Goal: Task Accomplishment & Management: Manage account settings

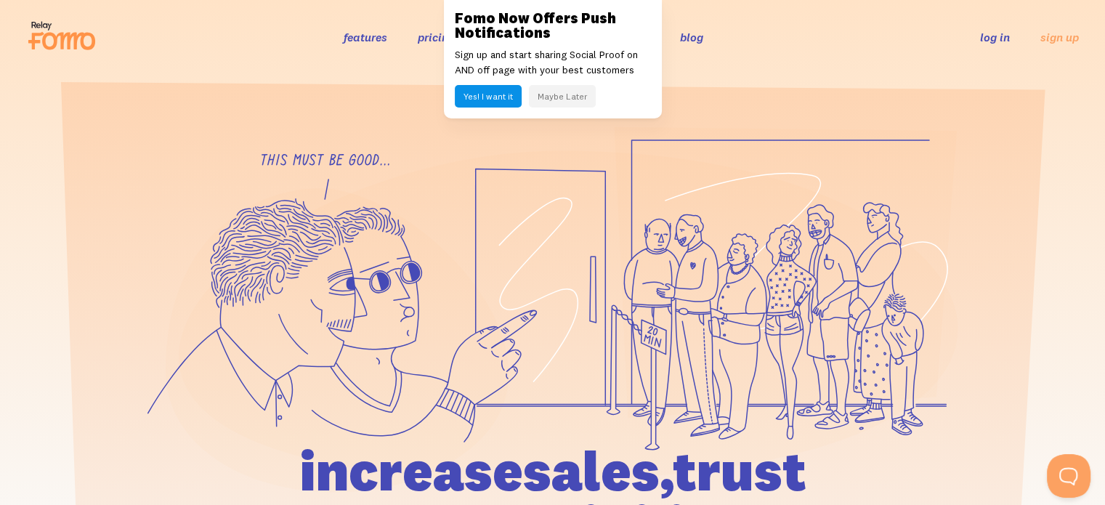
click at [998, 34] on link "log in" at bounding box center [995, 37] width 30 height 15
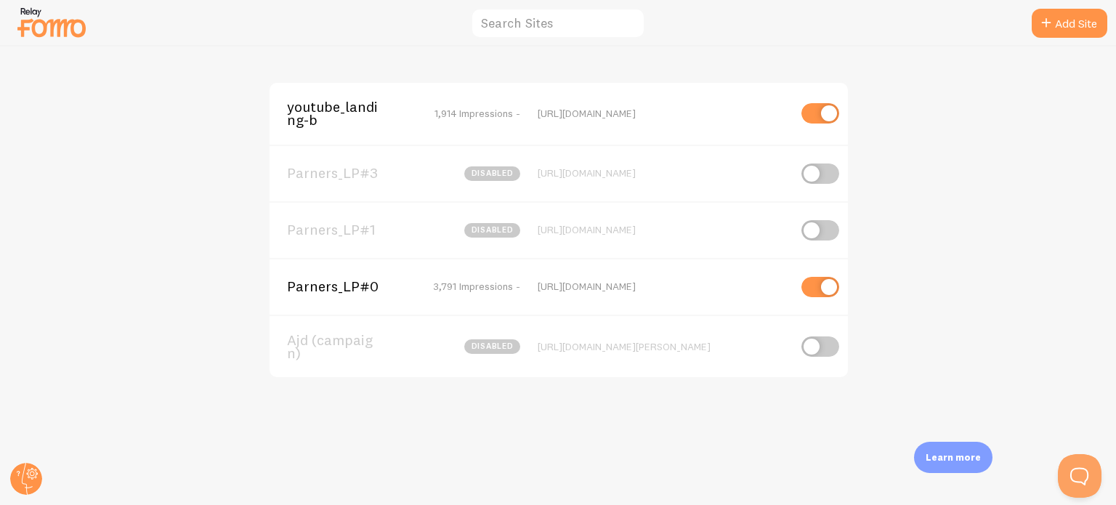
click at [534, 72] on div "youtube_landing-b 1,914 Impressions - [URL][DOMAIN_NAME] Parners_LP#3 disabled …" at bounding box center [558, 276] width 1115 height 458
click at [338, 288] on span "Parners_LP#0" at bounding box center [345, 286] width 117 height 13
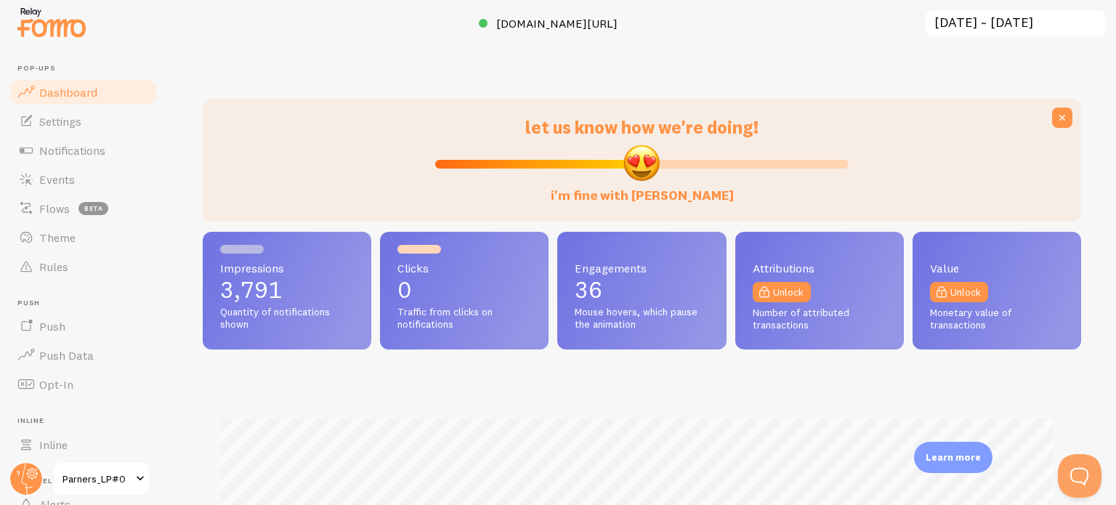
scroll to position [381, 867]
click at [61, 155] on span "Notifications" at bounding box center [72, 150] width 66 height 15
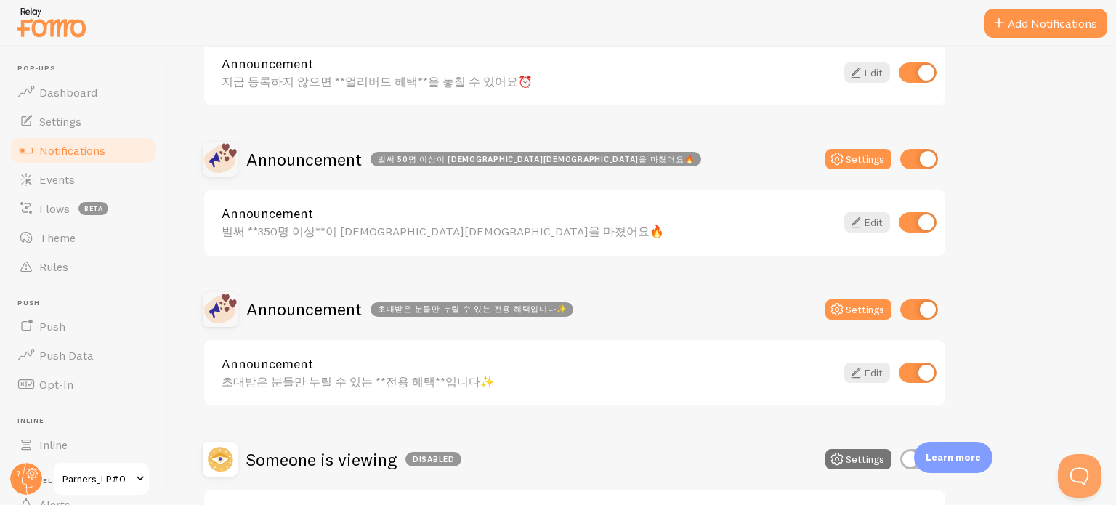
scroll to position [357, 0]
click at [862, 217] on icon at bounding box center [855, 222] width 17 height 17
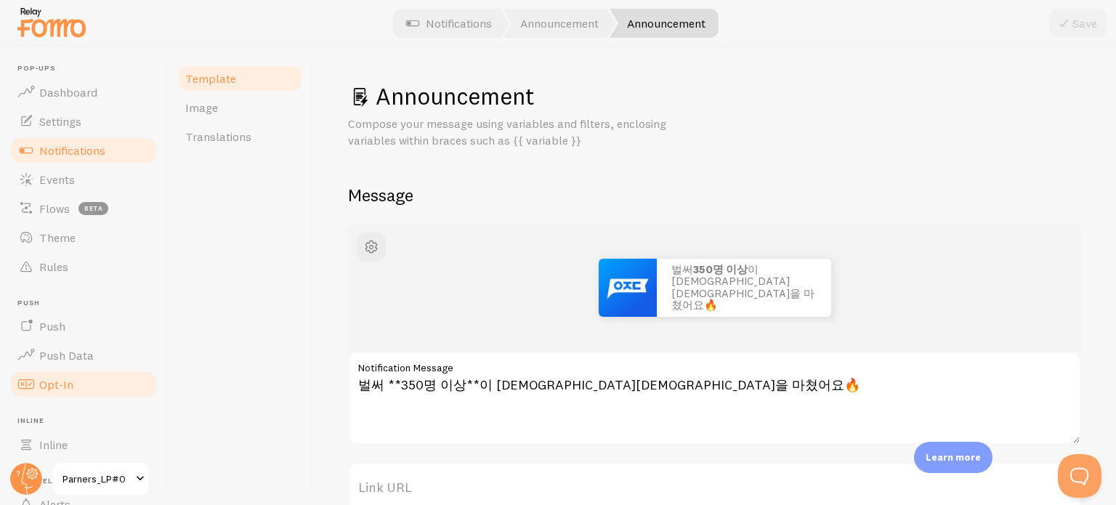
scroll to position [124, 0]
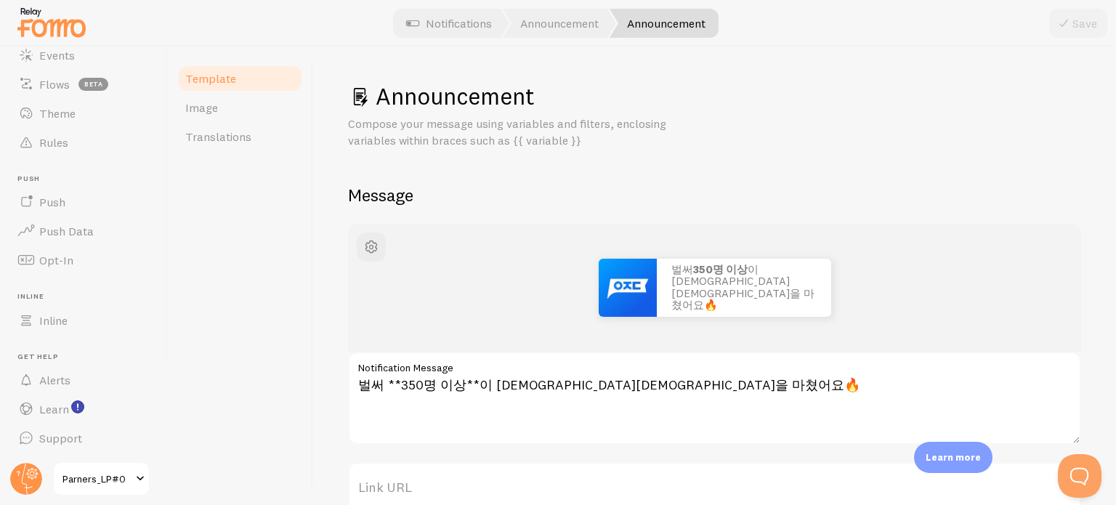
click at [93, 482] on span "Parners_LP#0" at bounding box center [96, 478] width 69 height 17
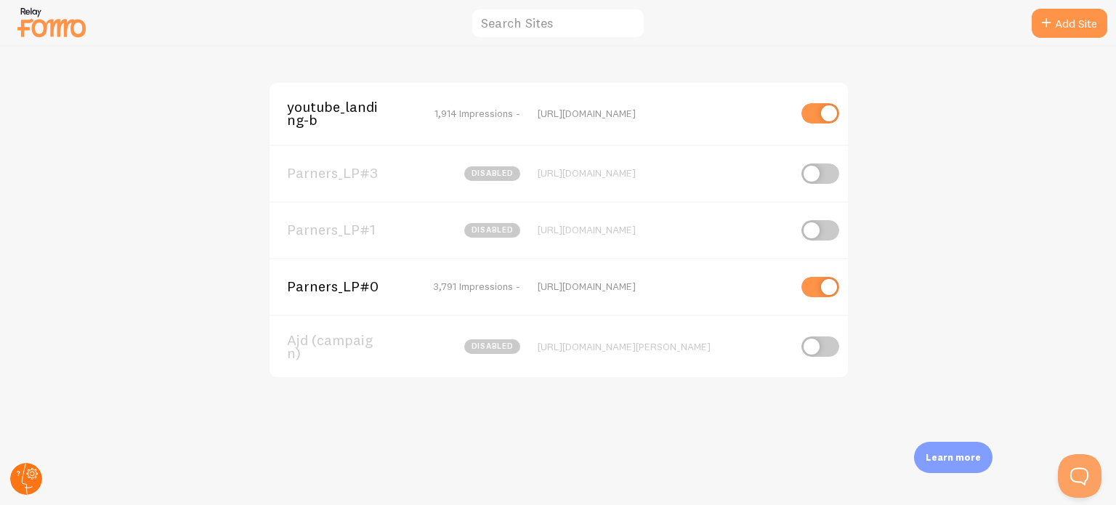
click at [27, 493] on icon at bounding box center [27, 479] width 11 height 32
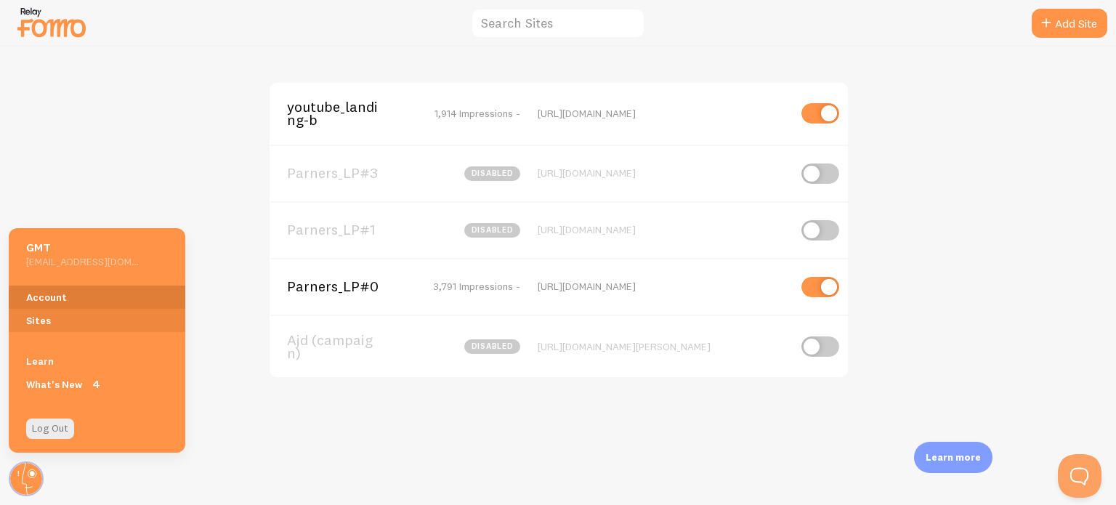
click at [55, 291] on link "Account" at bounding box center [97, 297] width 177 height 23
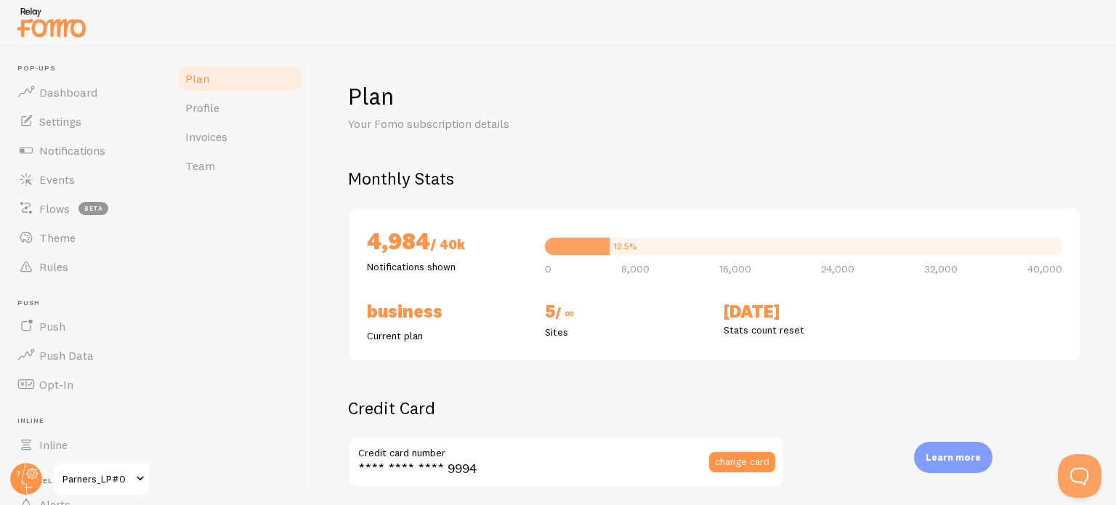
checkbox input "true"
click at [477, 197] on div "Monthly Stats 4,984 / 40k Notifications shown 12.5% 0 8,000 16,000 24,000 32,00…" at bounding box center [714, 264] width 733 height 195
